Goal: Find specific page/section: Find specific page/section

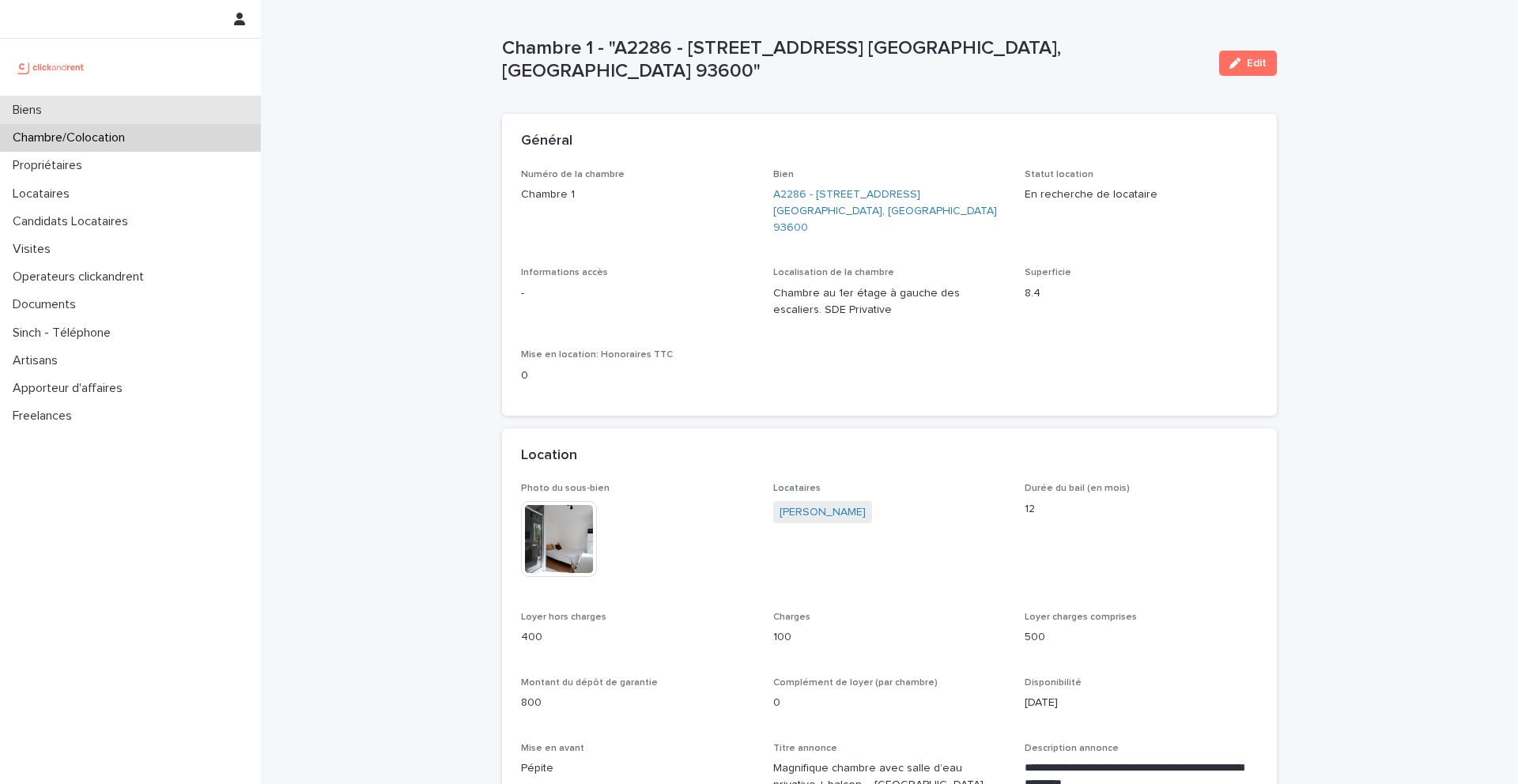
click at [73, 113] on div "Biens" at bounding box center [131, 110] width 261 height 27
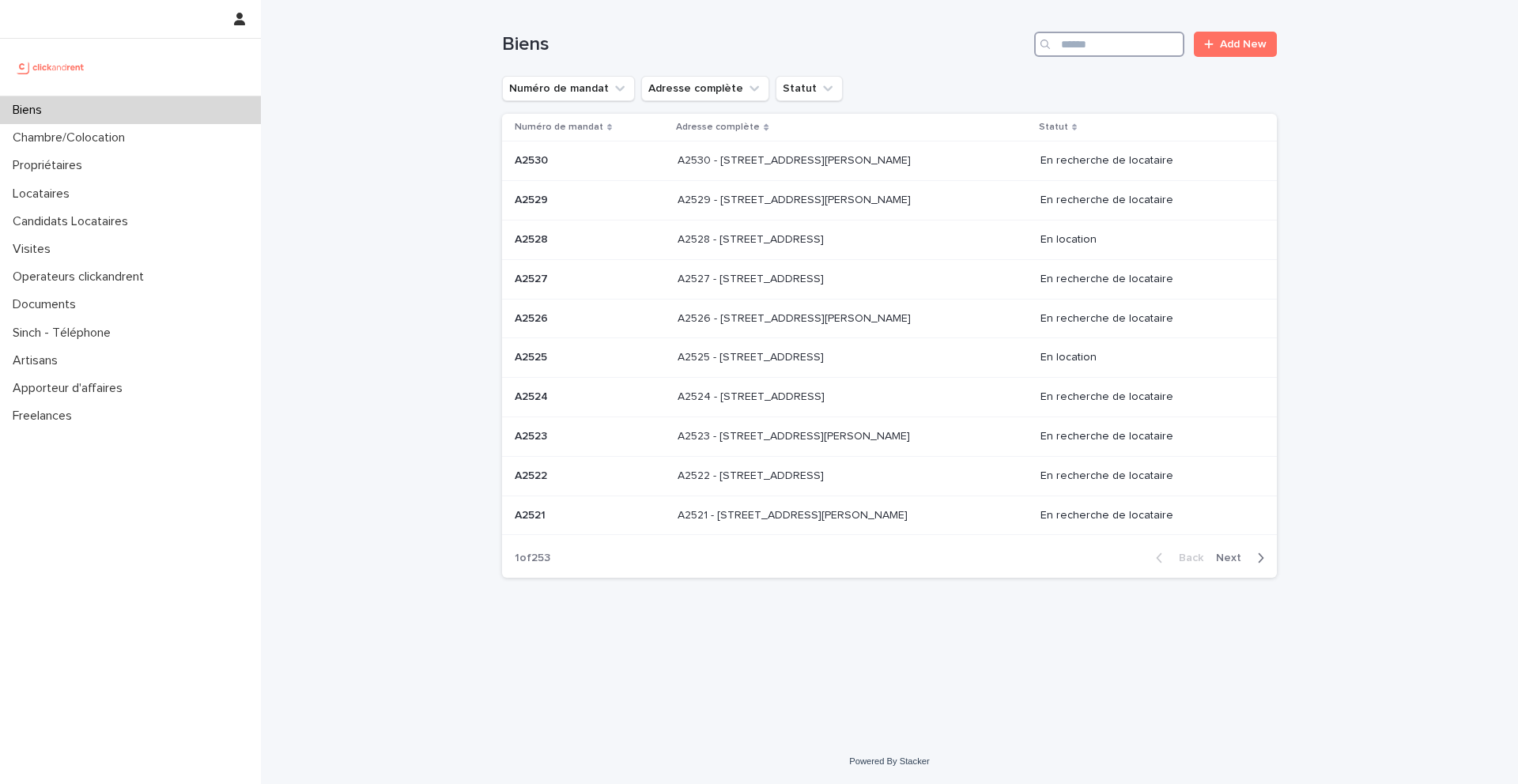
click at [1122, 50] on input "Search" at bounding box center [1108, 44] width 150 height 26
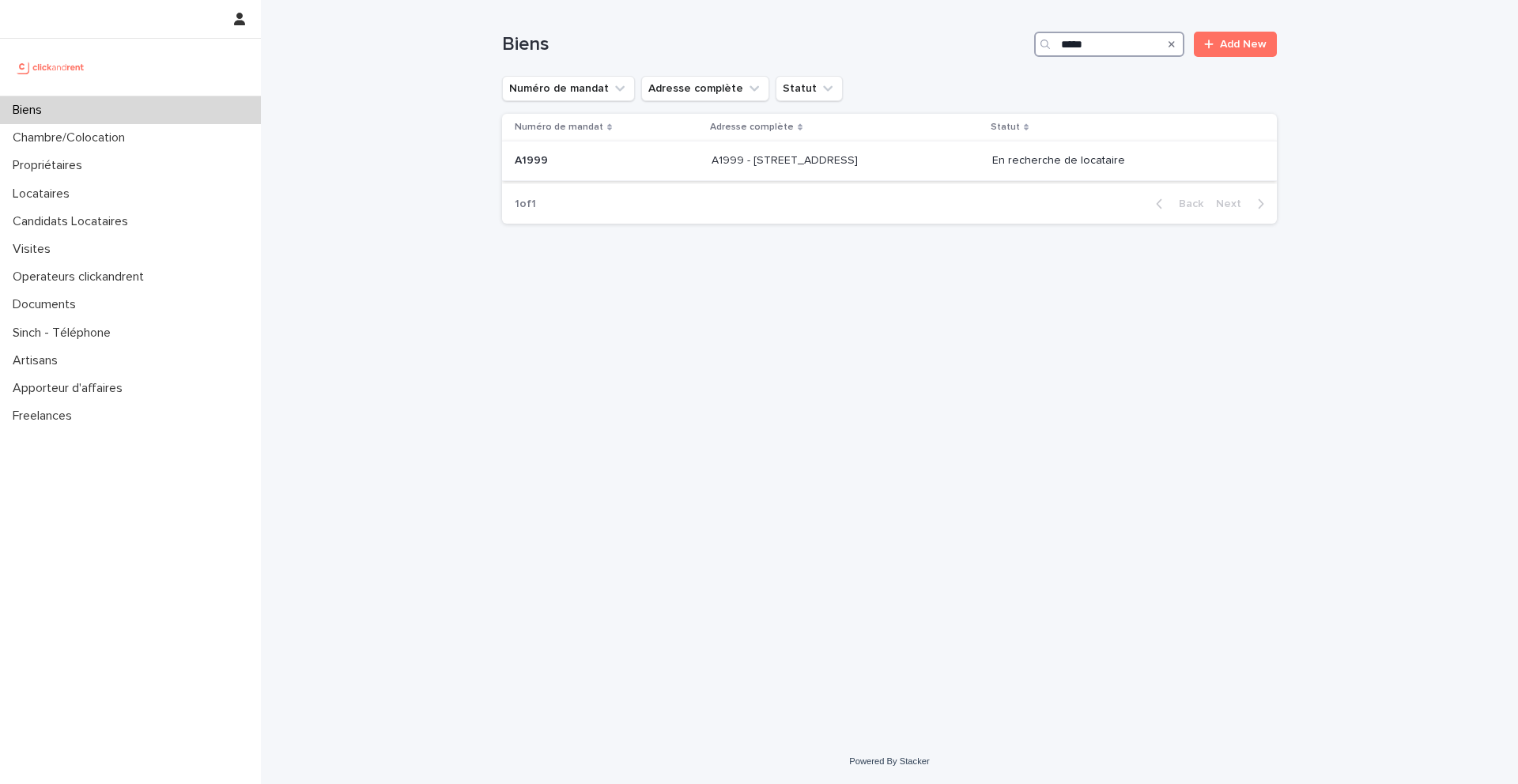
type input "*****"
click at [545, 169] on div "A1999 A1999" at bounding box center [606, 161] width 184 height 26
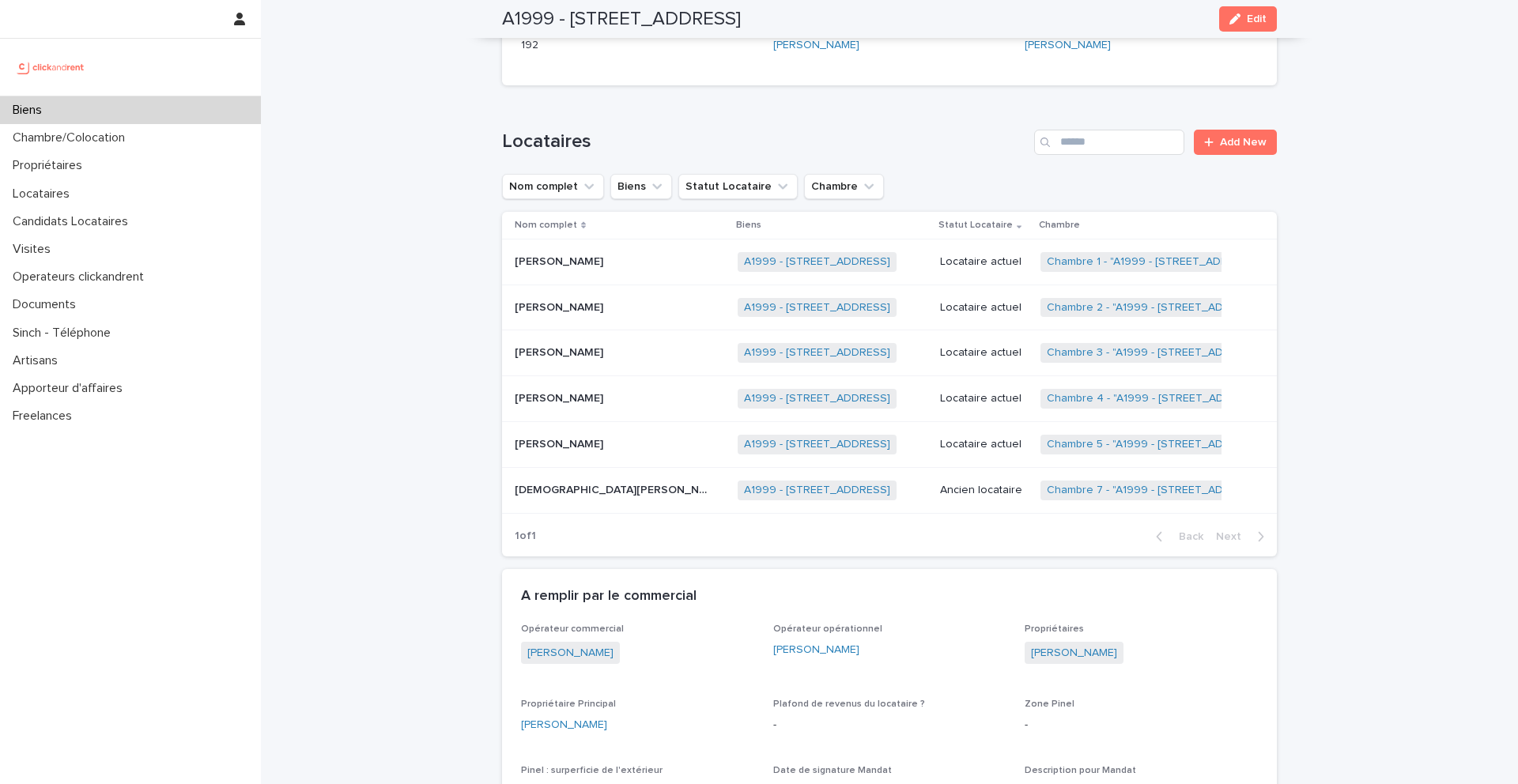
scroll to position [688, 0]
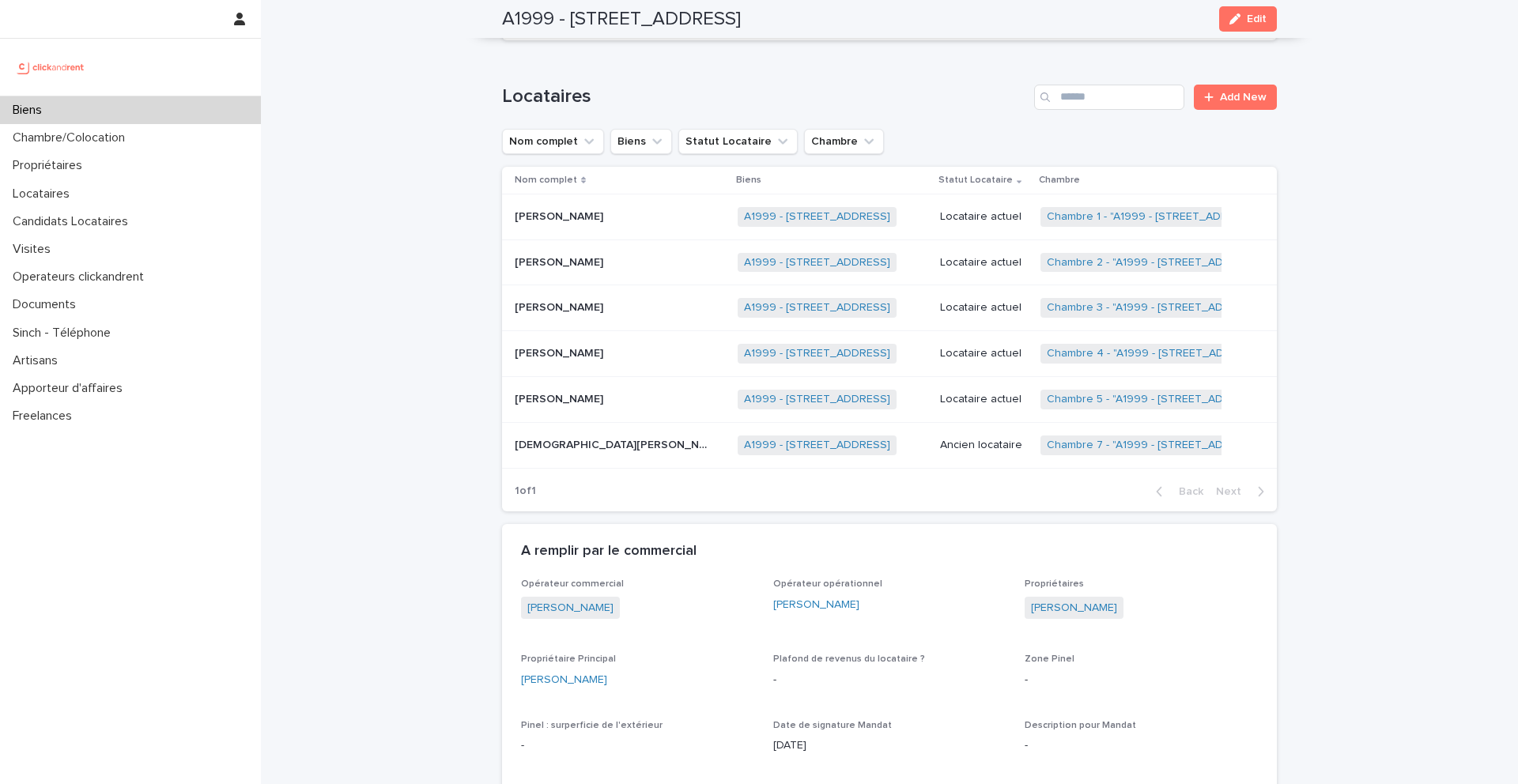
click at [558, 446] on p "[DEMOGRAPHIC_DATA][PERSON_NAME]" at bounding box center [615, 444] width 201 height 17
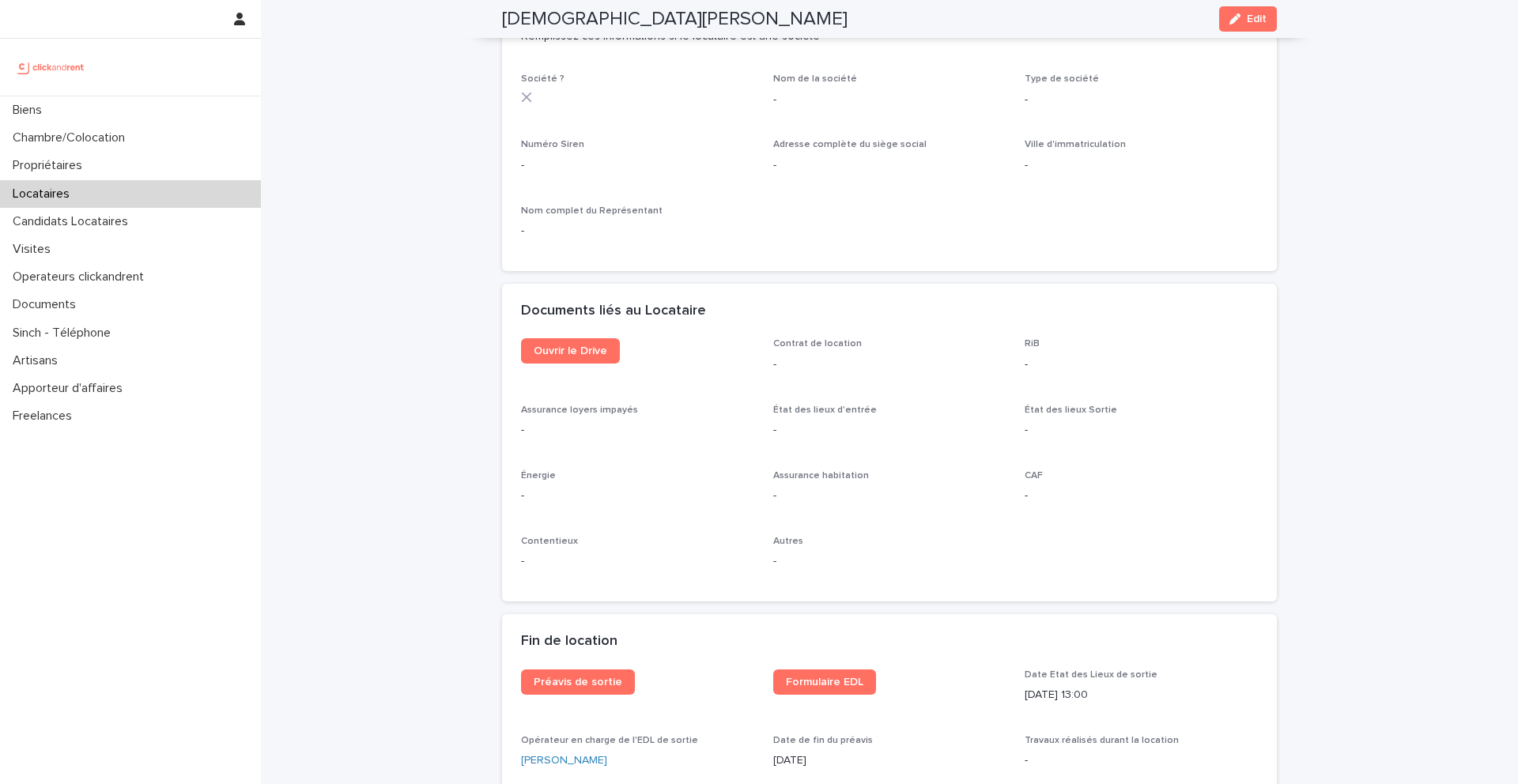
scroll to position [1476, 0]
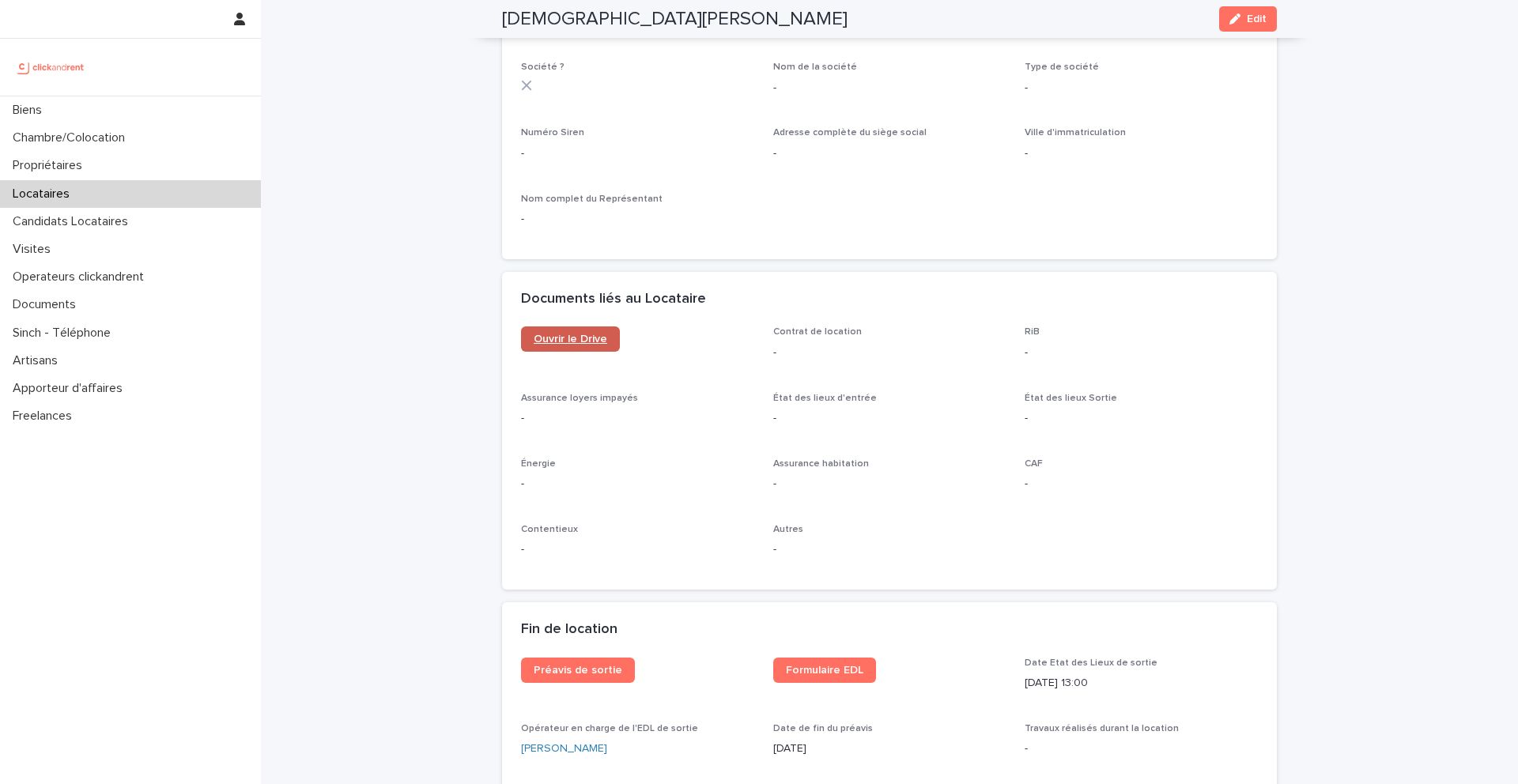
click at [590, 348] on link "Ouvrir le Drive" at bounding box center [570, 339] width 98 height 26
click at [60, 103] on div "Biens" at bounding box center [131, 110] width 261 height 27
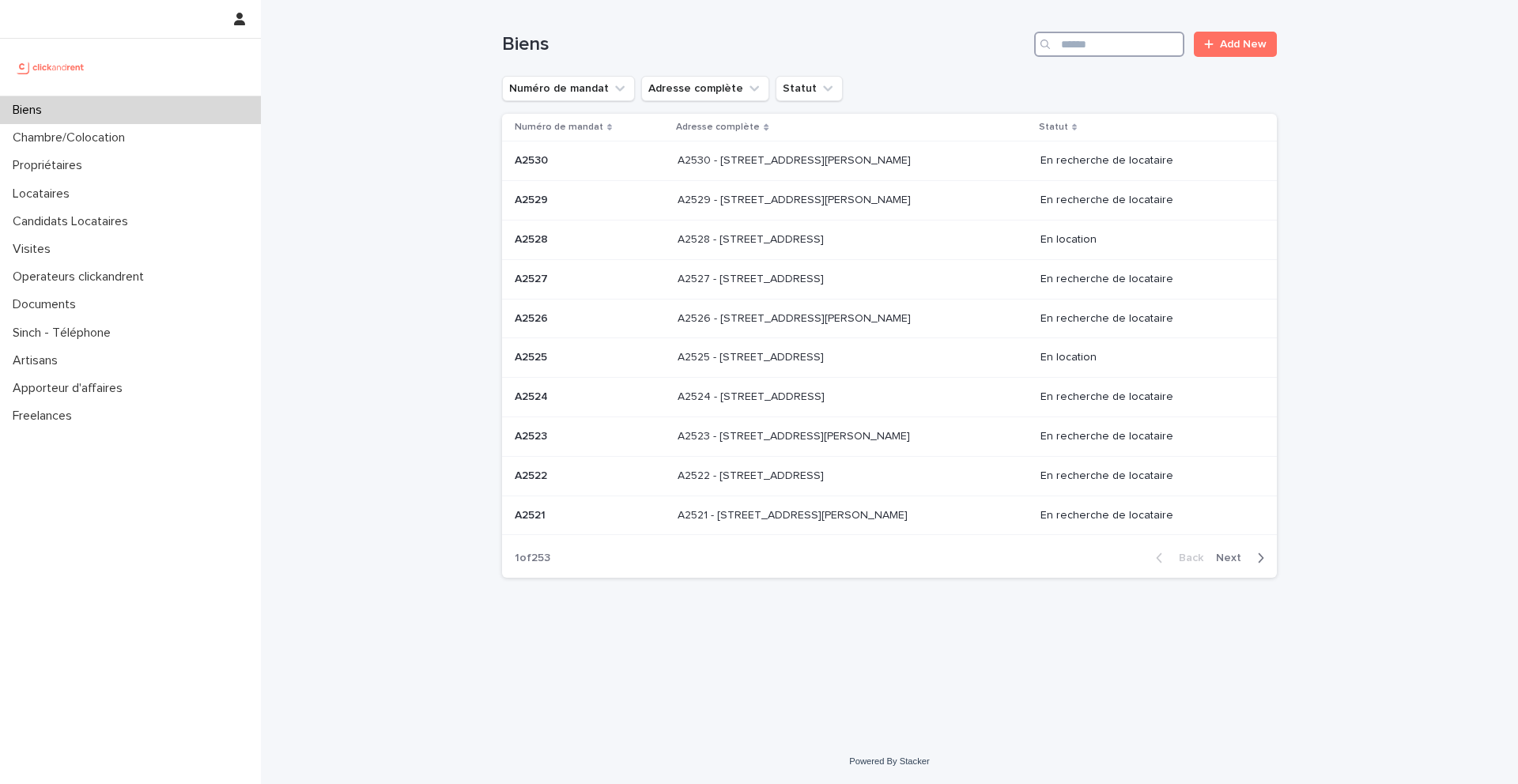
click at [1109, 36] on input "Search" at bounding box center [1108, 44] width 150 height 26
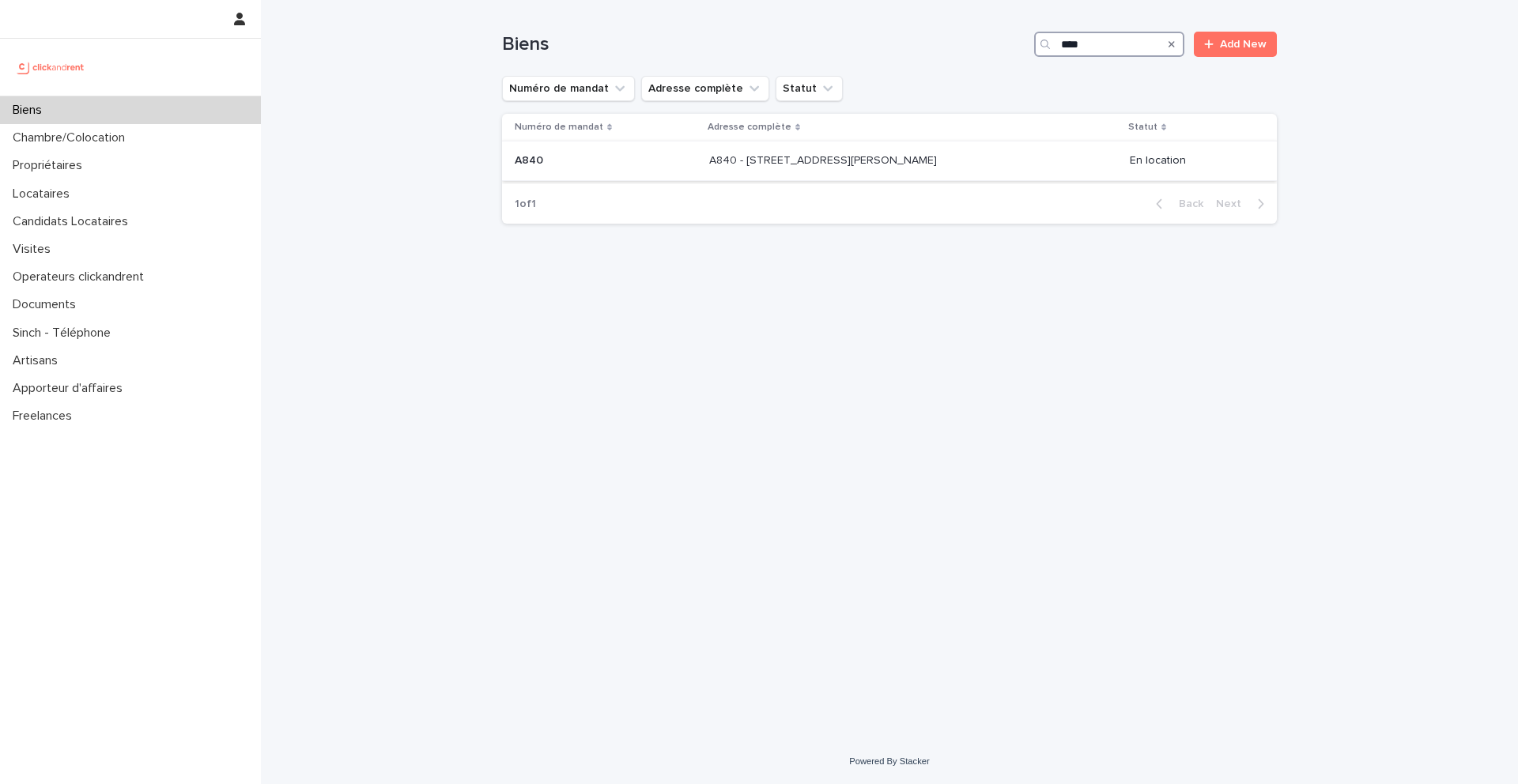
type input "****"
click at [538, 155] on p "A840" at bounding box center [530, 160] width 31 height 17
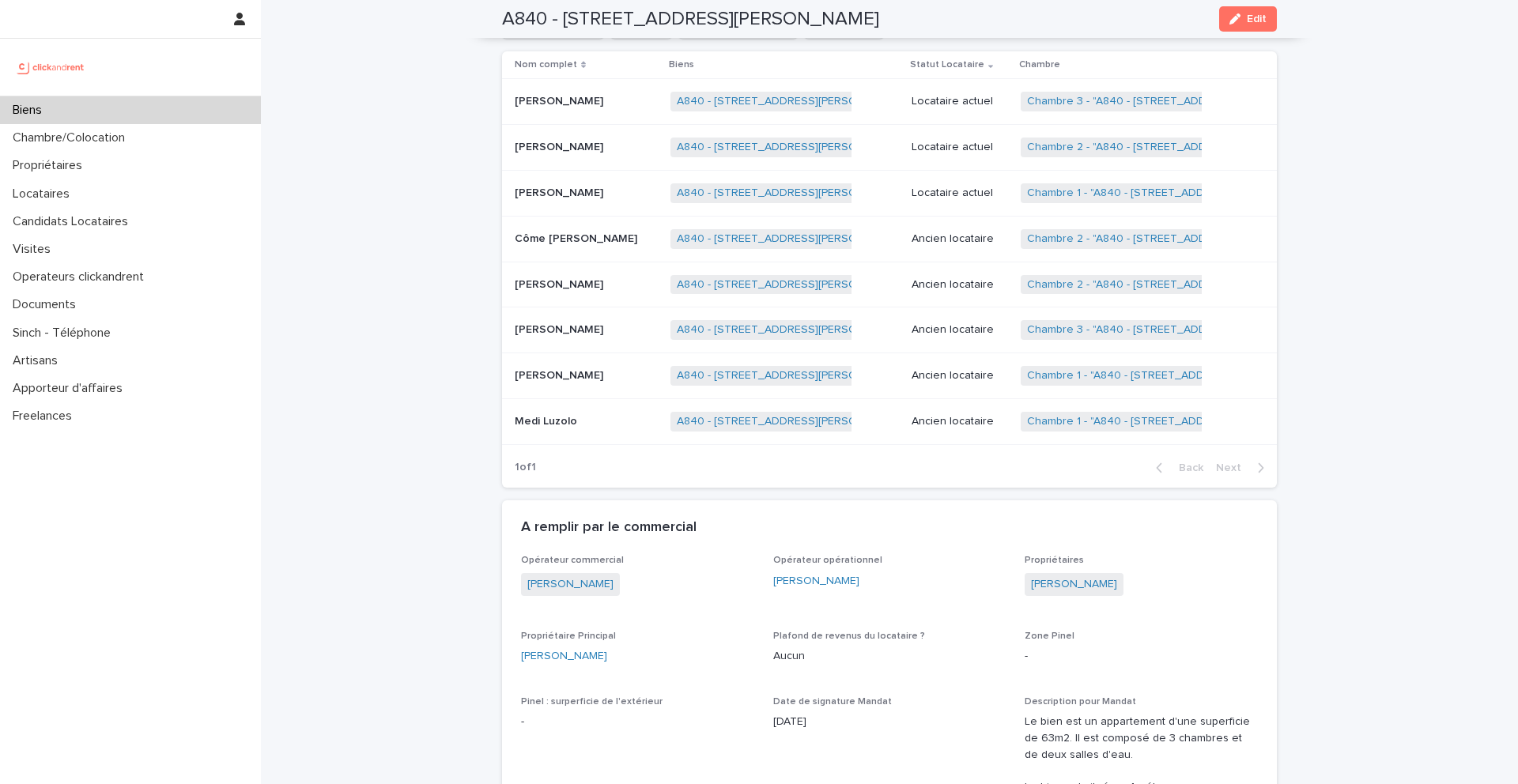
scroll to position [846, 0]
click at [577, 185] on p "[PERSON_NAME]" at bounding box center [560, 194] width 92 height 17
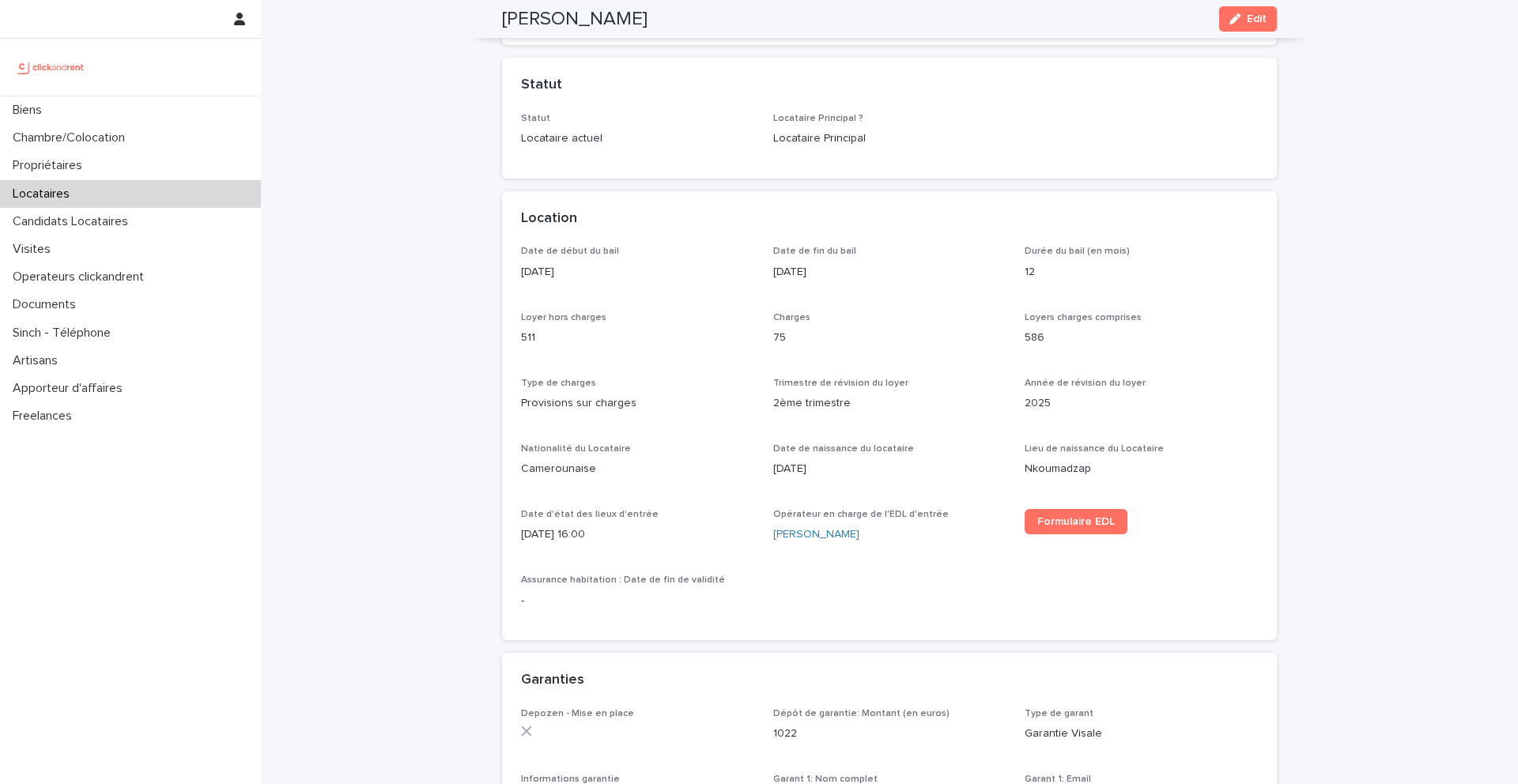
scroll to position [335, 0]
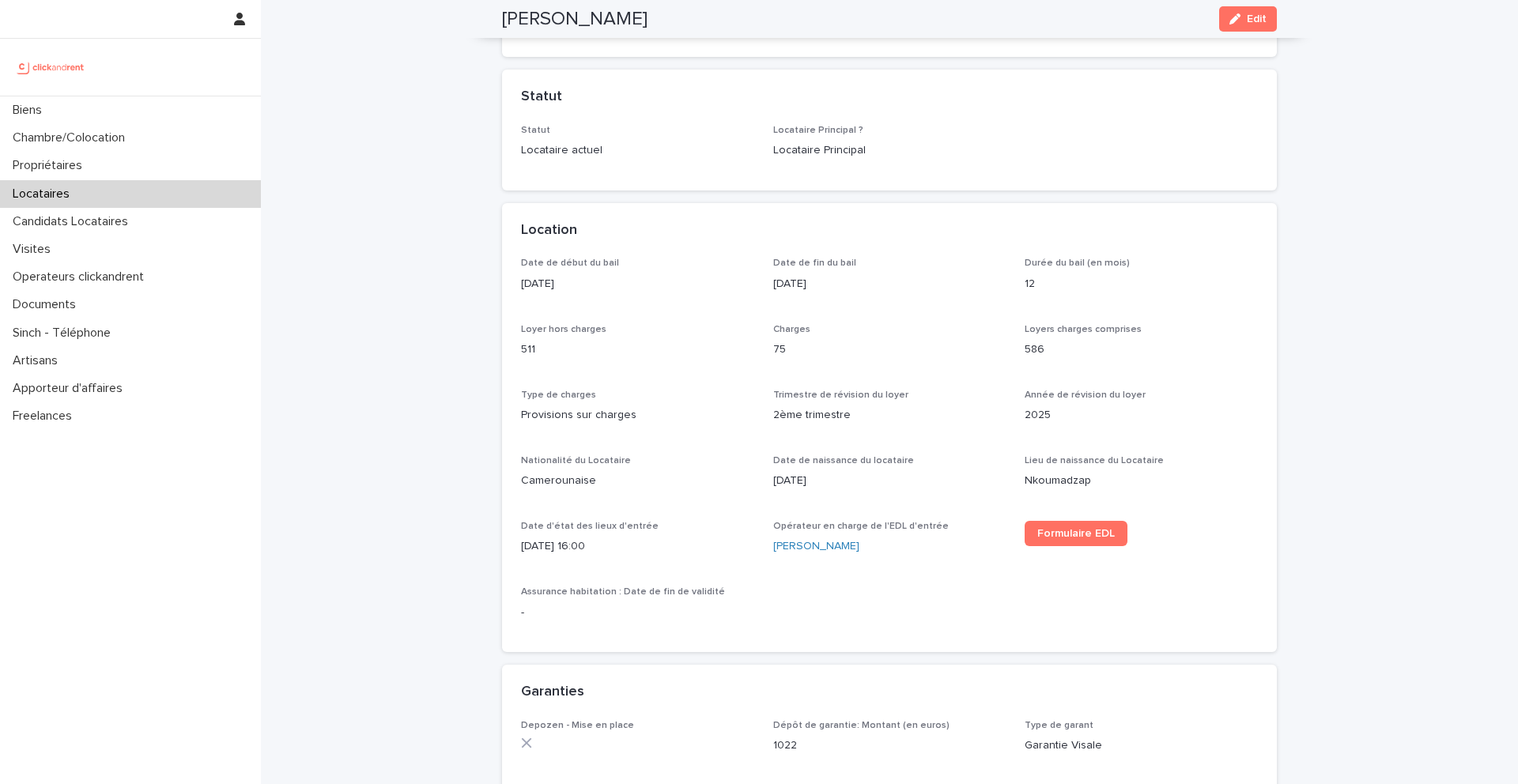
click at [987, 98] on div "Statut" at bounding box center [889, 97] width 775 height 56
